Goal: Navigation & Orientation: Go to known website

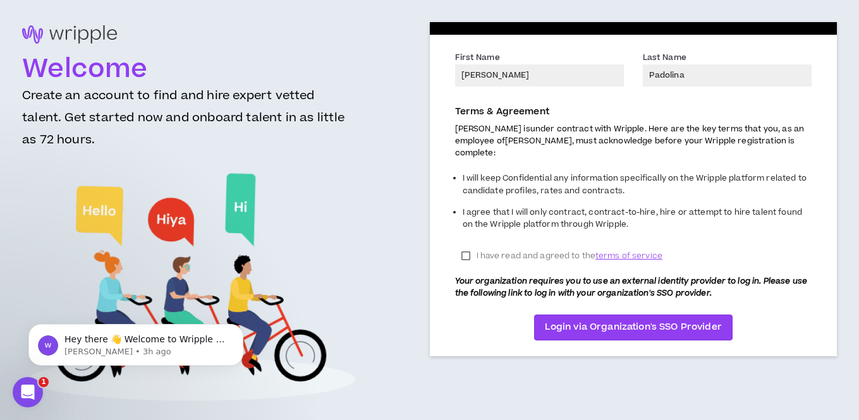
click at [466, 257] on label "I have read and agreed to the terms of service" at bounding box center [562, 256] width 214 height 19
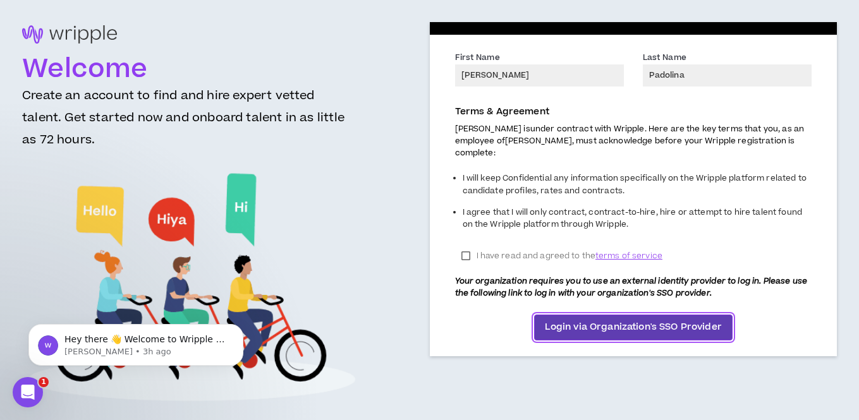
click at [554, 330] on span "Login via Organization's SSO Provider" at bounding box center [633, 327] width 177 height 14
